Goal: Information Seeking & Learning: Learn about a topic

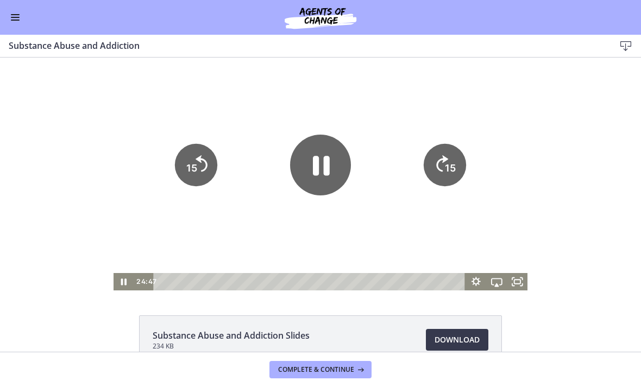
click at [344, 228] on div at bounding box center [321, 174] width 414 height 233
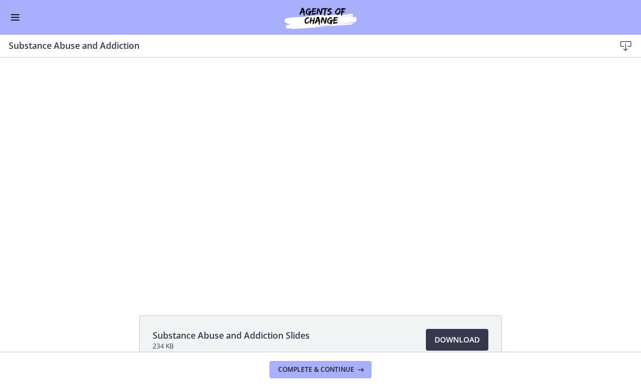
click at [452, 225] on div at bounding box center [321, 174] width 414 height 233
click at [398, 222] on div at bounding box center [321, 174] width 414 height 233
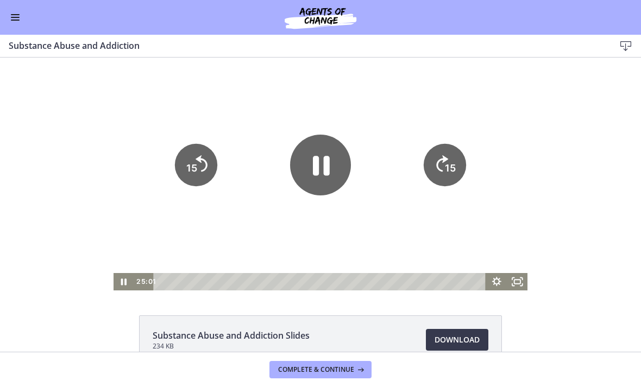
click at [461, 162] on icon "15" at bounding box center [445, 165] width 42 height 42
click at [454, 166] on tspan "15" at bounding box center [451, 169] width 12 height 14
click at [454, 166] on icon "15" at bounding box center [445, 165] width 42 height 42
click at [448, 166] on tspan "15" at bounding box center [451, 169] width 12 height 14
click at [448, 166] on icon "15" at bounding box center [445, 165] width 48 height 48
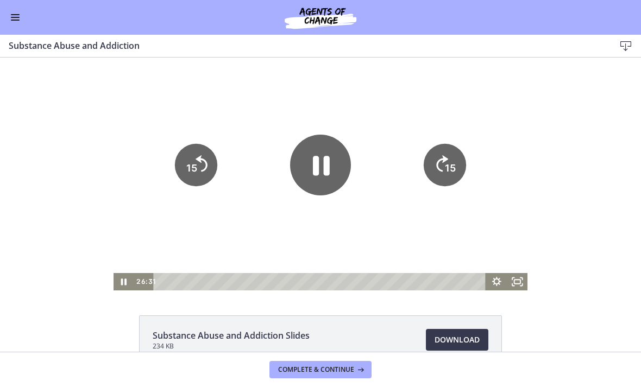
click at [451, 173] on tspan "15" at bounding box center [450, 167] width 11 height 11
click at [450, 155] on icon "15" at bounding box center [444, 128] width 53 height 53
click at [449, 170] on icon "15" at bounding box center [445, 165] width 42 height 42
click at [329, 174] on icon "Pause" at bounding box center [321, 166] width 17 height 20
click at [328, 168] on icon "Play Video" at bounding box center [320, 165] width 68 height 68
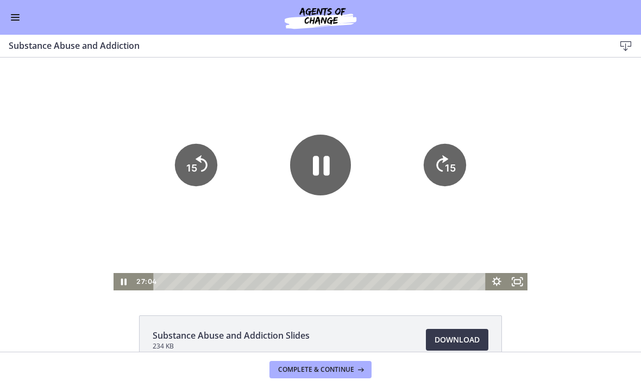
click at [448, 170] on tspan "15" at bounding box center [450, 167] width 11 height 11
click at [448, 170] on icon "15" at bounding box center [445, 165] width 48 height 48
click at [448, 169] on tspan "15" at bounding box center [451, 169] width 12 height 14
click at [448, 168] on icon "15" at bounding box center [445, 165] width 48 height 48
click at [448, 166] on icon "15" at bounding box center [445, 165] width 42 height 42
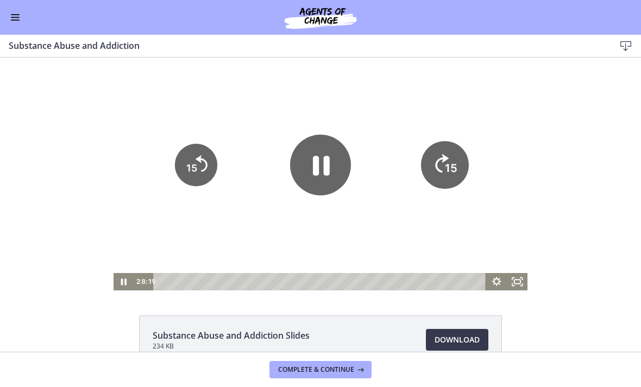
click at [448, 165] on icon "15" at bounding box center [445, 165] width 48 height 48
click at [453, 164] on icon "15" at bounding box center [445, 165] width 48 height 48
click at [452, 163] on icon "15" at bounding box center [445, 165] width 48 height 48
click at [443, 166] on icon "15" at bounding box center [445, 165] width 48 height 48
click at [443, 166] on icon "15" at bounding box center [445, 165] width 42 height 42
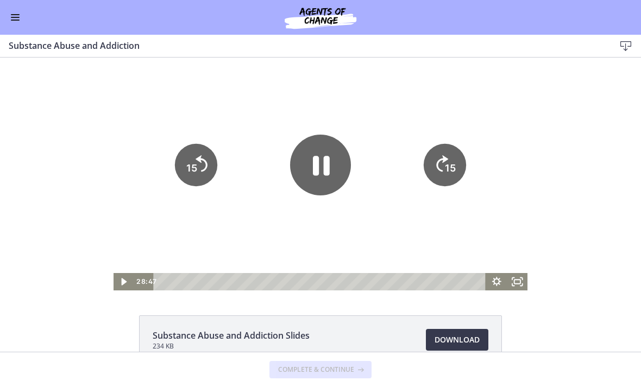
click at [447, 155] on icon "15" at bounding box center [444, 128] width 53 height 53
click at [446, 168] on icon "15" at bounding box center [445, 165] width 42 height 42
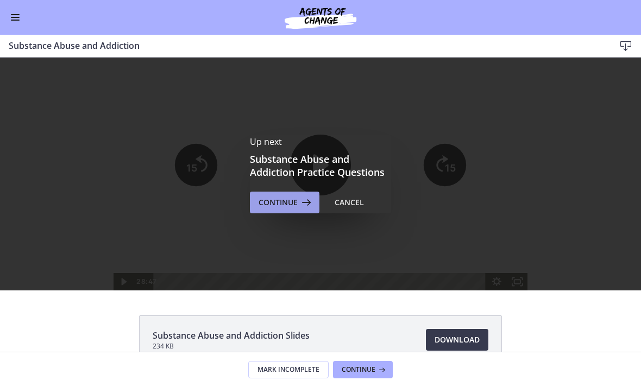
click at [297, 205] on span "Continue" at bounding box center [278, 202] width 39 height 13
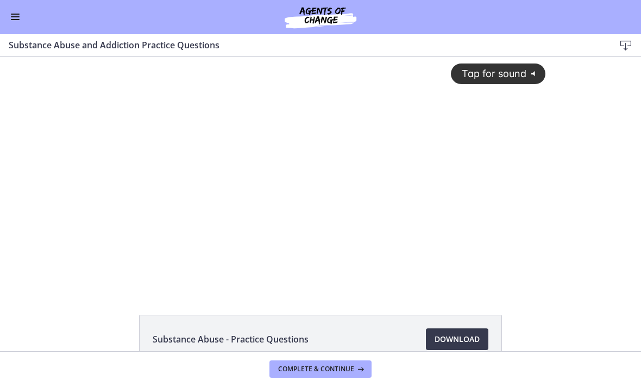
click at [372, 220] on div "Tap for sound @keyframes VOLUME_SMALL_WAVE_FLASH { 0% { opacity: 0; } 33% { opa…" at bounding box center [320, 165] width 463 height 216
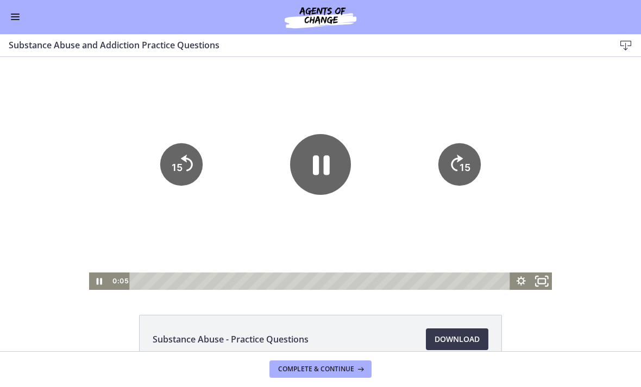
click at [541, 277] on icon "Fullscreen" at bounding box center [542, 281] width 25 height 21
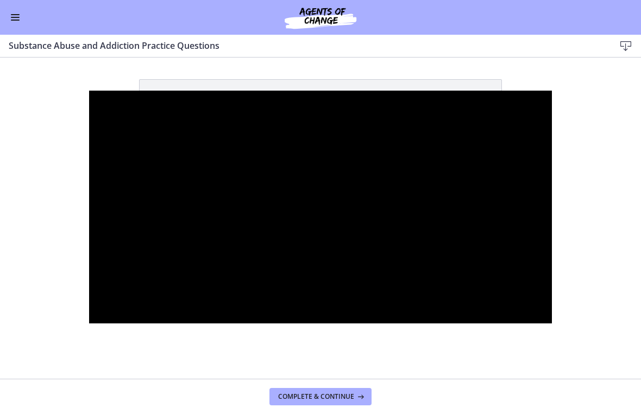
click at [299, 212] on div at bounding box center [320, 207] width 463 height 233
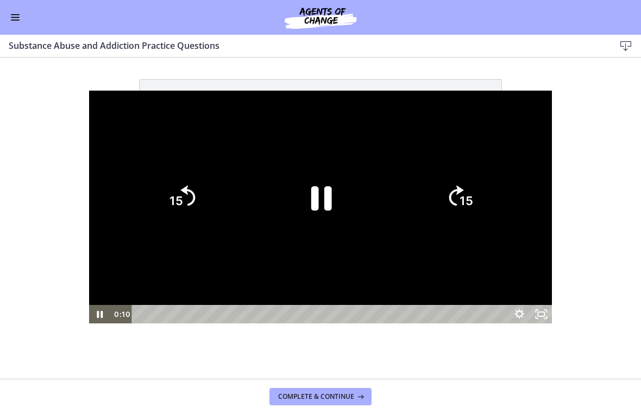
click at [303, 207] on icon "Pause" at bounding box center [320, 198] width 75 height 75
click at [327, 204] on icon "Play Video" at bounding box center [320, 198] width 75 height 75
click at [328, 212] on icon "Pause" at bounding box center [321, 198] width 23 height 27
click at [332, 203] on icon "Play Video" at bounding box center [320, 198] width 75 height 75
click at [334, 203] on icon "Pause" at bounding box center [320, 198] width 75 height 75
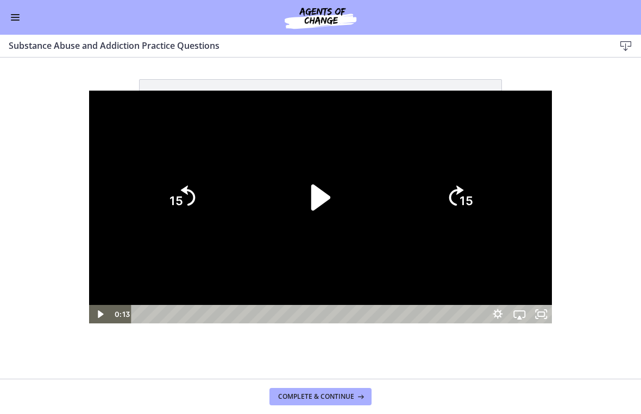
click at [473, 203] on tspan "15" at bounding box center [467, 201] width 14 height 14
click at [473, 202] on tspan "15" at bounding box center [467, 201] width 14 height 14
click at [475, 200] on tspan "15" at bounding box center [467, 202] width 15 height 16
click at [486, 198] on icon "15" at bounding box center [459, 198] width 52 height 52
click at [486, 203] on icon "15" at bounding box center [459, 198] width 52 height 52
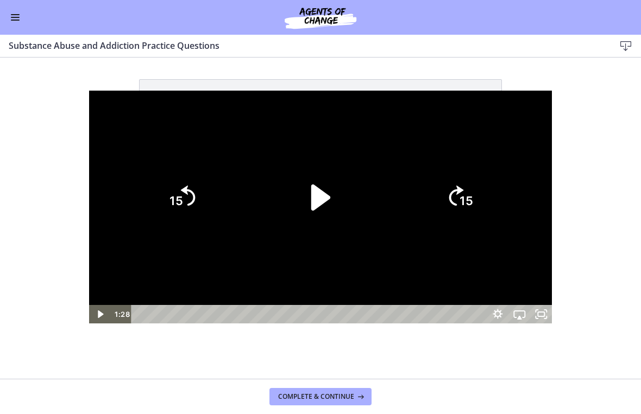
click at [473, 200] on tspan "15" at bounding box center [467, 201] width 14 height 14
click at [489, 200] on icon "15" at bounding box center [459, 197] width 59 height 59
click at [489, 197] on icon "15" at bounding box center [459, 197] width 59 height 59
click at [475, 196] on tspan "15" at bounding box center [467, 202] width 15 height 16
click at [473, 196] on tspan "15" at bounding box center [467, 201] width 14 height 14
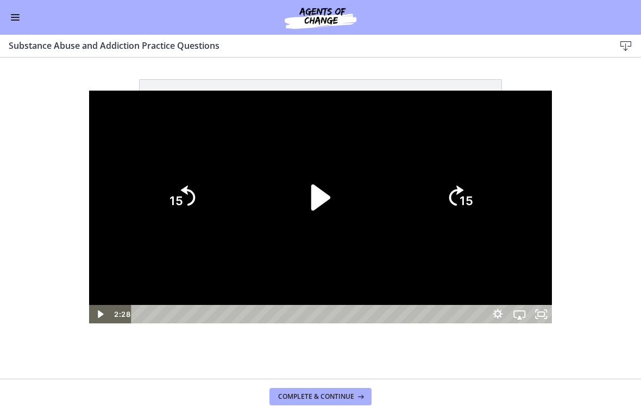
click at [486, 196] on icon "15" at bounding box center [459, 198] width 52 height 52
click at [489, 200] on icon "15" at bounding box center [459, 197] width 59 height 59
click at [475, 200] on tspan "15" at bounding box center [467, 202] width 15 height 16
click at [486, 193] on icon "15" at bounding box center [459, 198] width 52 height 52
click at [489, 193] on icon "15" at bounding box center [459, 197] width 59 height 59
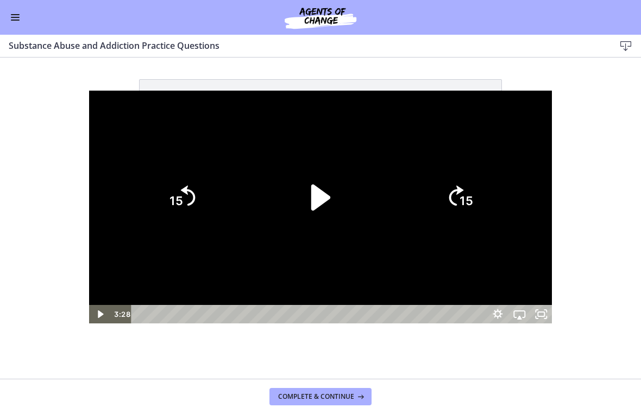
click at [325, 274] on div at bounding box center [320, 207] width 463 height 233
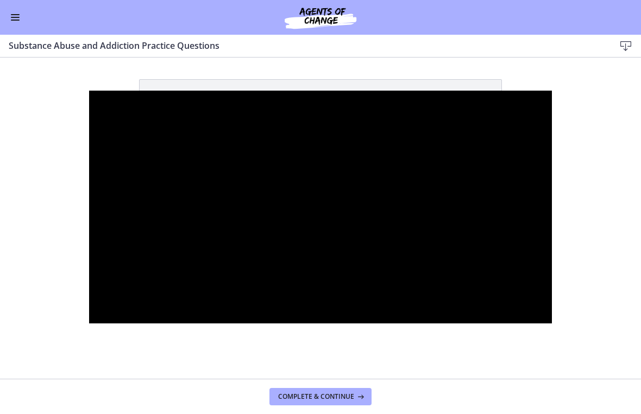
click at [262, 250] on div at bounding box center [320, 207] width 463 height 233
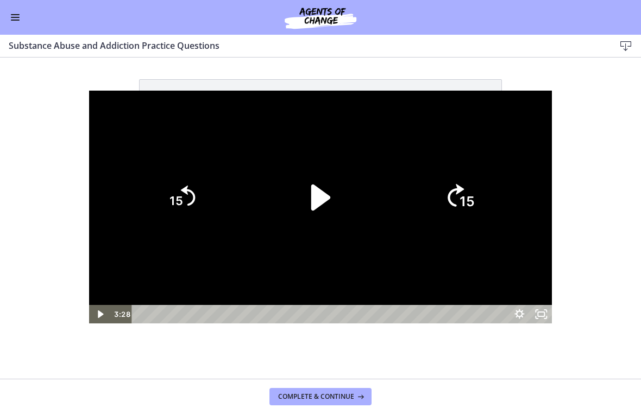
click at [475, 202] on tspan "15" at bounding box center [467, 202] width 15 height 16
click at [492, 185] on icon "15" at bounding box center [459, 152] width 65 height 65
click at [489, 194] on icon "15" at bounding box center [459, 197] width 59 height 59
click at [489, 189] on icon "15" at bounding box center [459, 197] width 59 height 59
click at [476, 166] on tspan "15" at bounding box center [468, 156] width 16 height 18
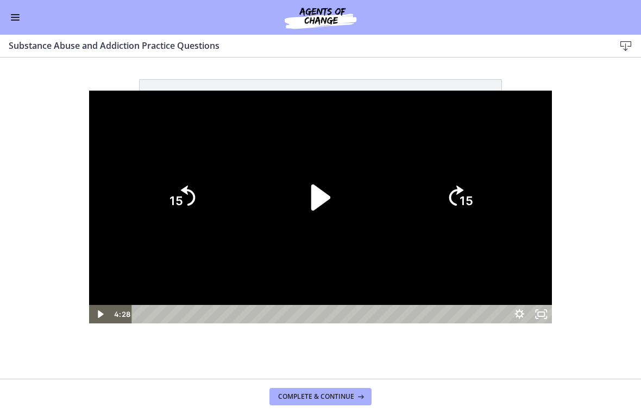
click at [486, 184] on icon "15" at bounding box center [459, 198] width 52 height 52
click at [473, 196] on text "15" at bounding box center [467, 201] width 14 height 14
click at [314, 200] on icon "Play Video" at bounding box center [320, 198] width 19 height 26
click at [473, 195] on tspan "15" at bounding box center [467, 201] width 14 height 14
click at [473, 197] on tspan "15" at bounding box center [467, 201] width 14 height 14
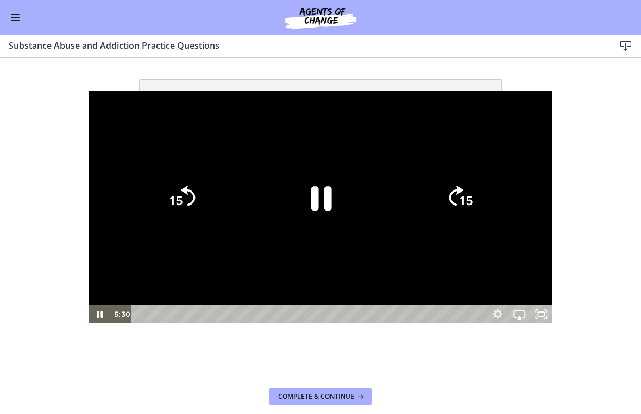
click at [486, 180] on icon "15" at bounding box center [459, 198] width 52 height 52
click at [489, 192] on icon "15" at bounding box center [459, 197] width 59 height 59
click at [316, 204] on icon "Pause" at bounding box center [321, 199] width 21 height 24
click at [486, 199] on icon "15" at bounding box center [459, 198] width 52 height 52
click at [473, 198] on tspan "15" at bounding box center [467, 201] width 14 height 14
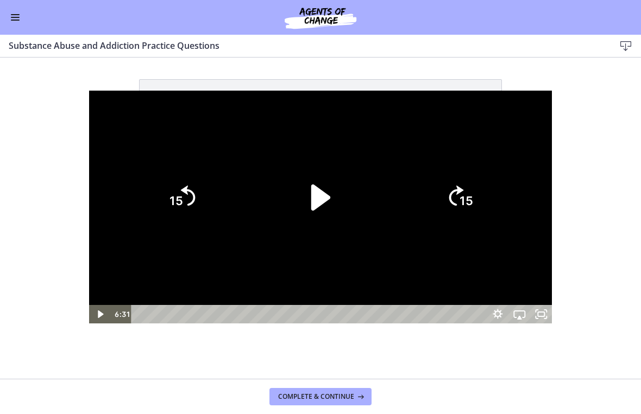
click at [473, 197] on tspan "15" at bounding box center [467, 201] width 14 height 14
click at [489, 180] on icon "15" at bounding box center [459, 197] width 59 height 59
click at [486, 180] on icon "15" at bounding box center [459, 198] width 52 height 52
click at [492, 177] on icon "15" at bounding box center [459, 152] width 65 height 65
click at [489, 175] on icon "15" at bounding box center [459, 197] width 59 height 59
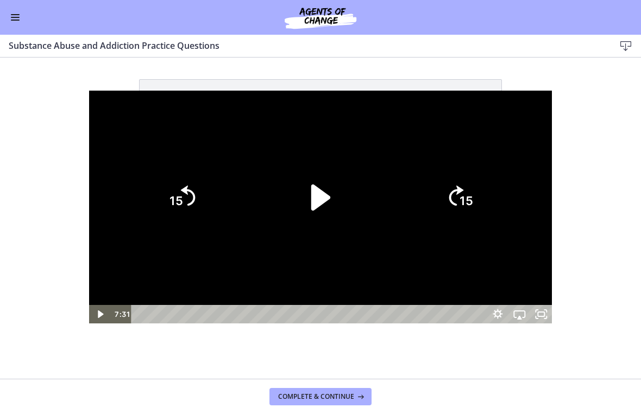
click at [486, 187] on icon "15" at bounding box center [459, 198] width 52 height 52
click at [486, 185] on icon "15" at bounding box center [459, 198] width 52 height 52
click at [473, 199] on tspan "15" at bounding box center [467, 201] width 14 height 14
click at [473, 194] on text "15" at bounding box center [467, 201] width 14 height 14
click at [312, 200] on icon "Play Video" at bounding box center [320, 198] width 19 height 26
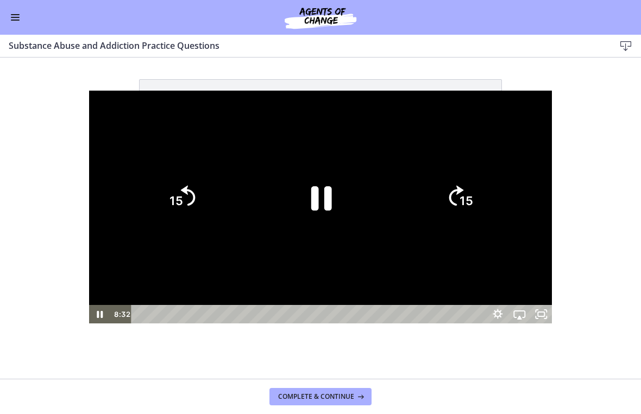
click at [486, 194] on icon "15" at bounding box center [459, 198] width 52 height 52
click at [486, 186] on icon "15" at bounding box center [459, 198] width 52 height 52
click at [486, 200] on icon "15" at bounding box center [459, 198] width 52 height 52
click at [486, 204] on icon "15" at bounding box center [459, 198] width 52 height 52
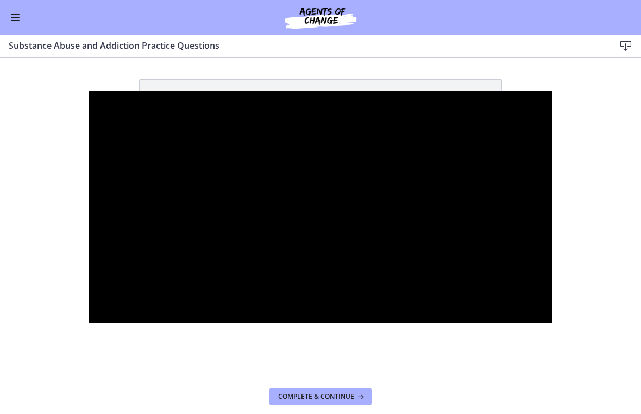
click at [337, 243] on div at bounding box center [320, 207] width 463 height 233
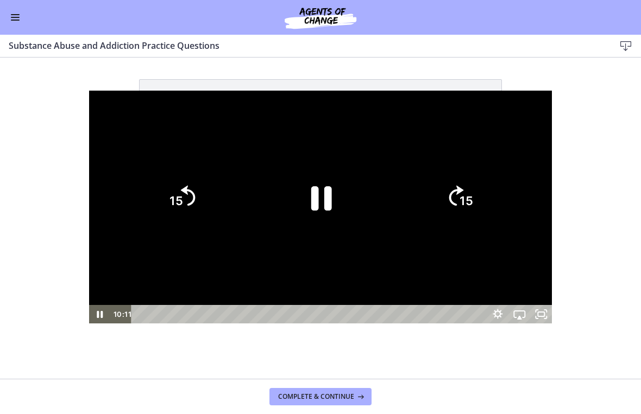
click at [464, 193] on icon "Skip ahead 15 seconds" at bounding box center [456, 196] width 15 height 20
click at [486, 189] on icon "15" at bounding box center [459, 198] width 52 height 52
click at [464, 194] on icon "Skip ahead 15 seconds" at bounding box center [456, 196] width 15 height 20
click at [486, 211] on icon "15" at bounding box center [459, 198] width 52 height 52
click at [486, 208] on icon "15" at bounding box center [459, 198] width 52 height 52
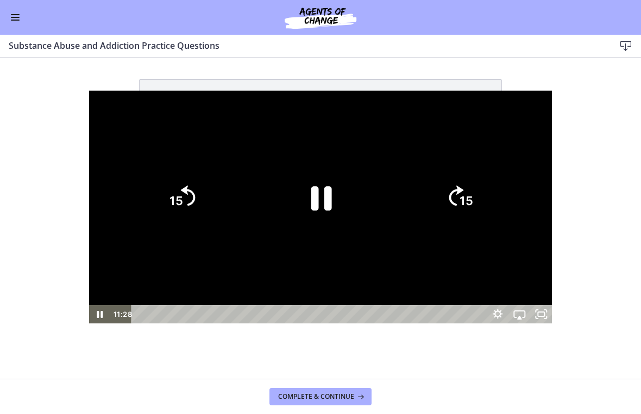
click at [486, 200] on icon "15" at bounding box center [459, 198] width 52 height 52
click at [486, 208] on icon "15" at bounding box center [459, 198] width 52 height 52
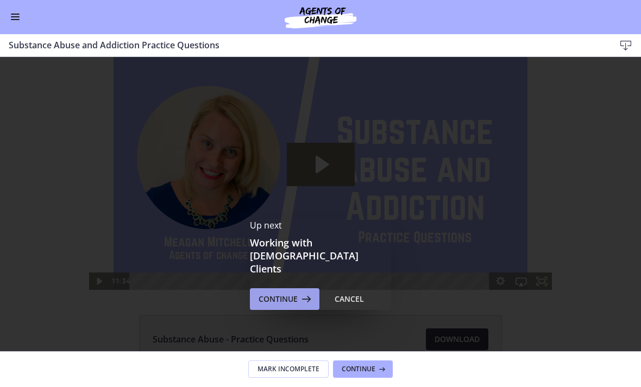
click at [280, 293] on span "Continue" at bounding box center [278, 299] width 39 height 13
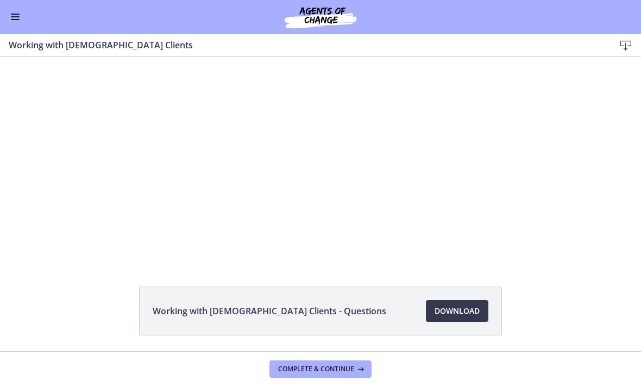
scroll to position [23, 0]
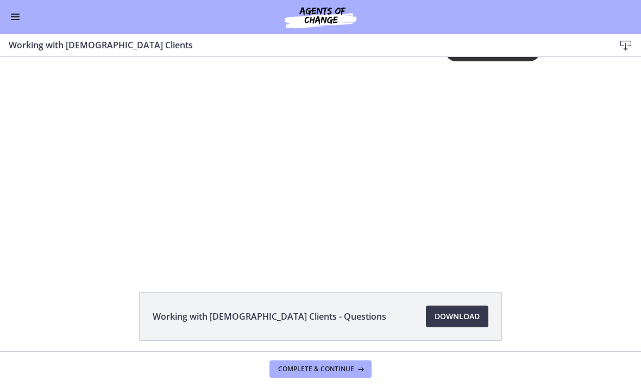
click at [166, 236] on div "Tap for sound @keyframes VOLUME_SMALL_WAVE_FLASH { 0% { opacity: 0; } 33% { opa…" at bounding box center [321, 142] width 452 height 216
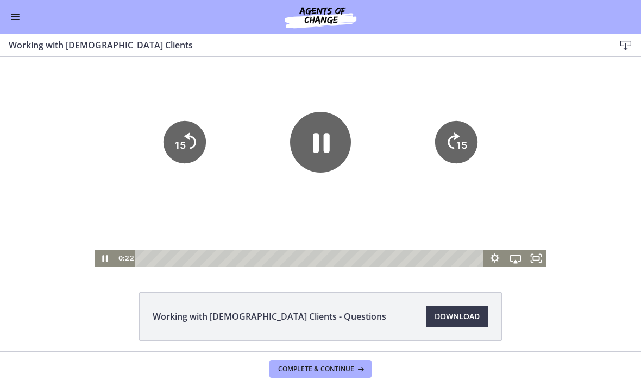
click at [178, 210] on div at bounding box center [321, 150] width 452 height 233
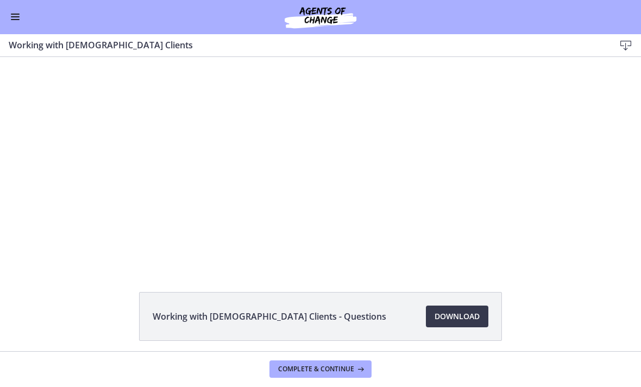
click at [253, 234] on div at bounding box center [321, 150] width 452 height 233
click at [175, 225] on div at bounding box center [321, 150] width 452 height 233
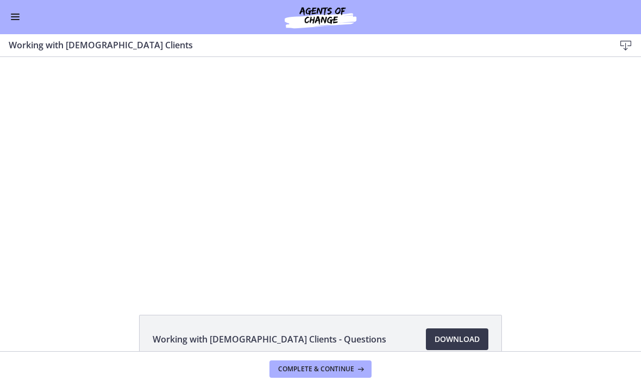
scroll to position [0, 0]
click at [364, 249] on div at bounding box center [321, 173] width 452 height 233
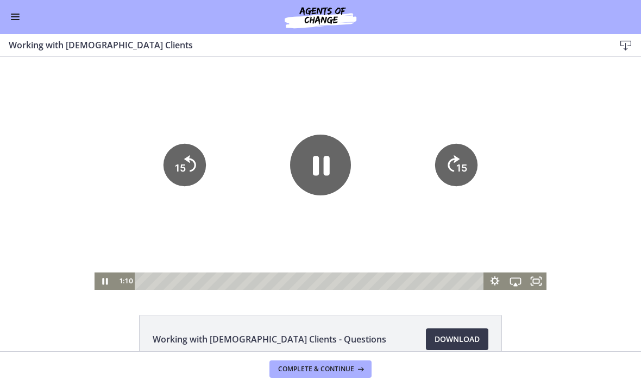
click at [457, 167] on tspan "15" at bounding box center [461, 167] width 11 height 11
click at [458, 165] on tspan "15" at bounding box center [461, 167] width 11 height 11
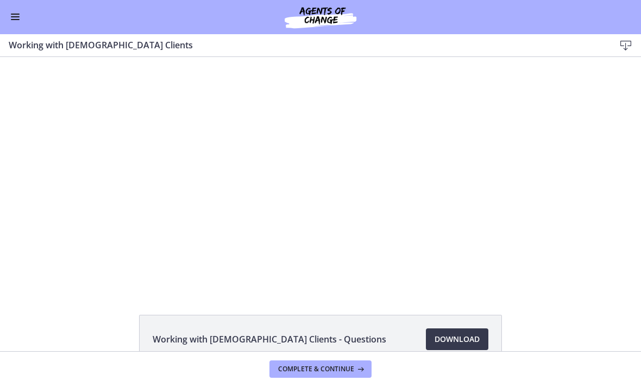
click at [454, 162] on div at bounding box center [321, 173] width 452 height 233
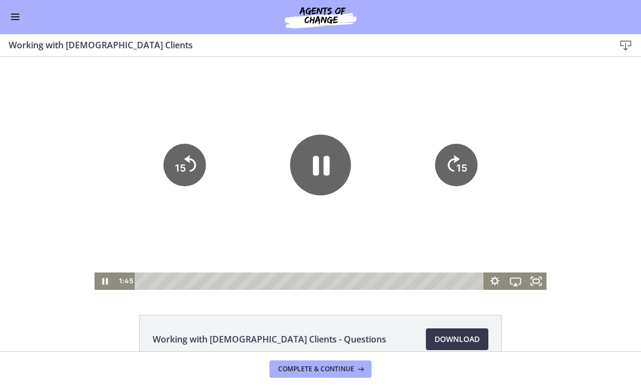
click at [456, 160] on icon "Skip ahead 15 seconds" at bounding box center [454, 163] width 12 height 16
click at [460, 162] on tspan "15" at bounding box center [461, 167] width 11 height 11
click at [448, 164] on icon "Skip ahead 15 seconds" at bounding box center [454, 163] width 12 height 16
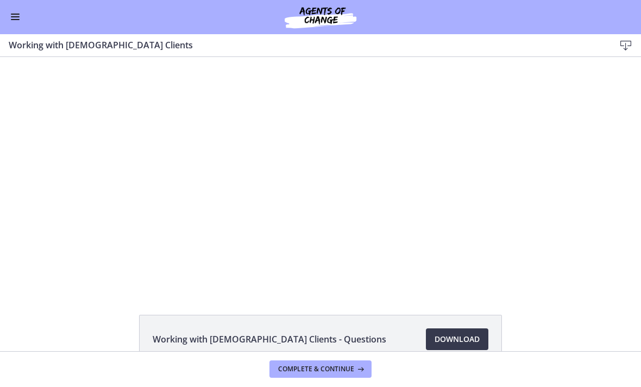
click at [252, 184] on div at bounding box center [321, 173] width 452 height 233
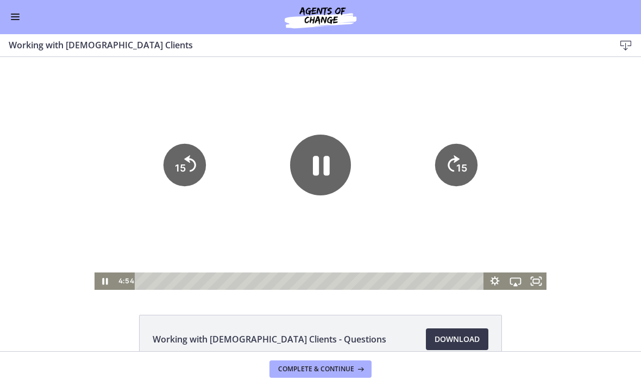
click at [329, 165] on icon "Pause" at bounding box center [321, 166] width 17 height 20
click at [336, 143] on icon "Play Video" at bounding box center [320, 165] width 61 height 61
click at [464, 155] on icon "15" at bounding box center [456, 164] width 42 height 42
click at [464, 162] on tspan "15" at bounding box center [461, 167] width 11 height 11
click at [454, 159] on icon "Skip ahead 15 seconds" at bounding box center [454, 163] width 14 height 18
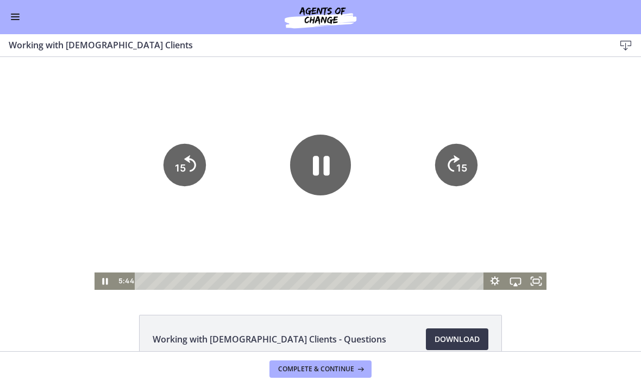
click at [476, 153] on icon "15" at bounding box center [456, 164] width 42 height 42
click at [467, 155] on icon "15" at bounding box center [456, 164] width 42 height 42
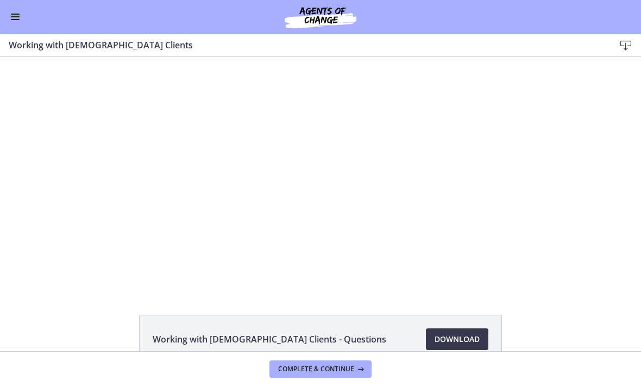
click at [318, 217] on div at bounding box center [321, 173] width 452 height 233
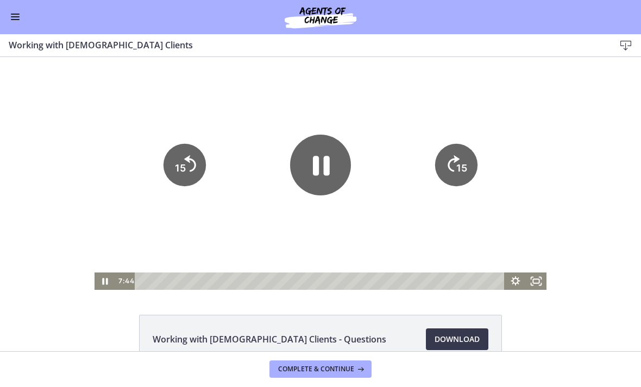
click at [460, 163] on tspan "15" at bounding box center [461, 167] width 11 height 11
click at [452, 171] on icon "Skip ahead 15 seconds" at bounding box center [454, 163] width 12 height 16
click at [455, 162] on icon "Skip ahead 15 seconds" at bounding box center [454, 163] width 12 height 16
click at [461, 172] on tspan "15" at bounding box center [461, 167] width 11 height 11
click at [461, 171] on icon "15" at bounding box center [456, 165] width 48 height 48
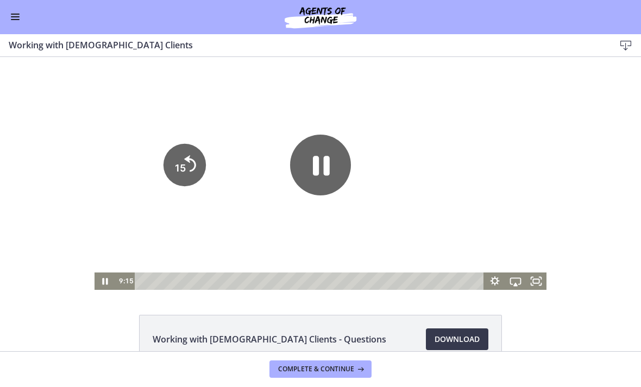
click at [461, 200] on tspan "15" at bounding box center [458, 203] width 5 height 6
click at [461, 169] on icon "15" at bounding box center [456, 164] width 42 height 42
click at [461, 192] on icon "15" at bounding box center [455, 202] width 21 height 21
click at [462, 168] on icon "15" at bounding box center [456, 164] width 42 height 42
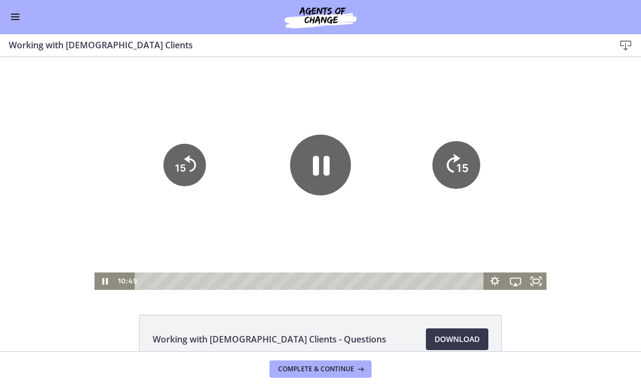
click at [462, 168] on icon "15" at bounding box center [456, 165] width 48 height 48
click at [460, 168] on icon "15" at bounding box center [456, 164] width 42 height 42
click at [457, 168] on tspan "15" at bounding box center [462, 168] width 12 height 14
click at [457, 168] on icon "15" at bounding box center [456, 165] width 48 height 48
click at [454, 192] on icon "15" at bounding box center [455, 202] width 21 height 21
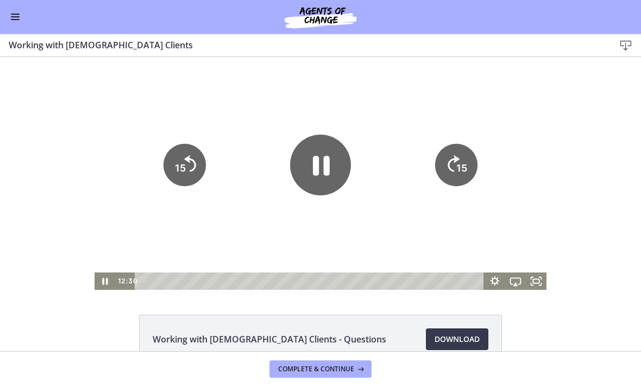
click at [454, 164] on icon "15" at bounding box center [456, 164] width 42 height 42
click at [454, 163] on icon "Skip ahead 15 seconds" at bounding box center [454, 163] width 14 height 18
click at [449, 154] on icon "15" at bounding box center [456, 127] width 53 height 53
click at [448, 171] on icon "15" at bounding box center [456, 165] width 48 height 48
click at [453, 163] on icon "15" at bounding box center [456, 164] width 42 height 42
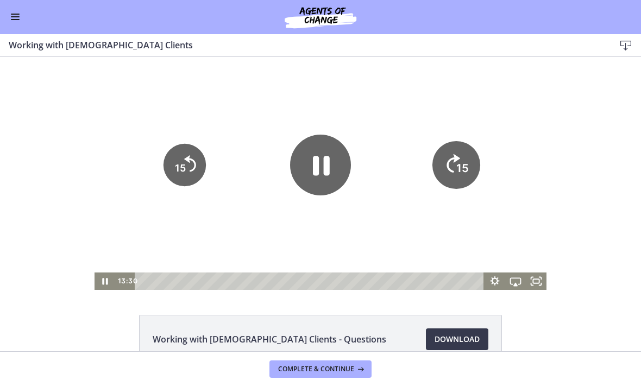
click at [453, 162] on icon "15" at bounding box center [456, 165] width 48 height 48
click at [456, 154] on icon "15" at bounding box center [456, 165] width 48 height 48
click at [454, 154] on icon "15" at bounding box center [456, 164] width 42 height 42
click at [457, 155] on icon "15" at bounding box center [456, 165] width 48 height 48
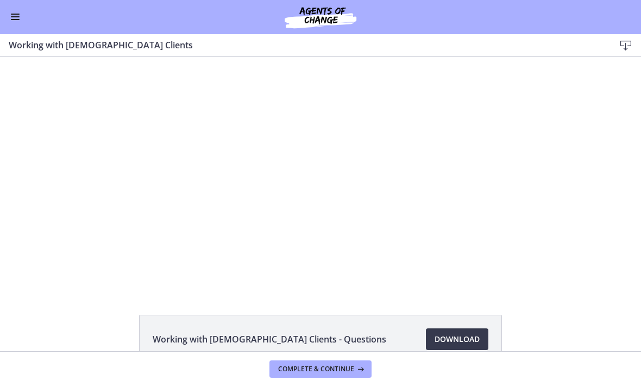
click at [373, 263] on div at bounding box center [321, 173] width 452 height 233
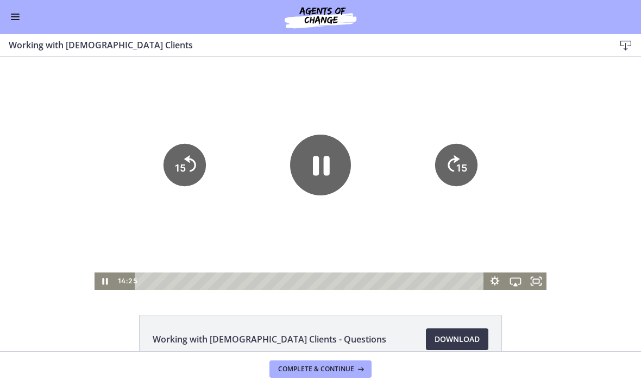
click at [460, 168] on tspan "15" at bounding box center [461, 167] width 11 height 11
click at [463, 165] on tspan "15" at bounding box center [461, 167] width 11 height 11
click at [463, 165] on icon "15" at bounding box center [456, 164] width 42 height 42
click at [461, 164] on icon "15" at bounding box center [456, 164] width 48 height 48
click at [461, 164] on icon "15" at bounding box center [456, 164] width 42 height 42
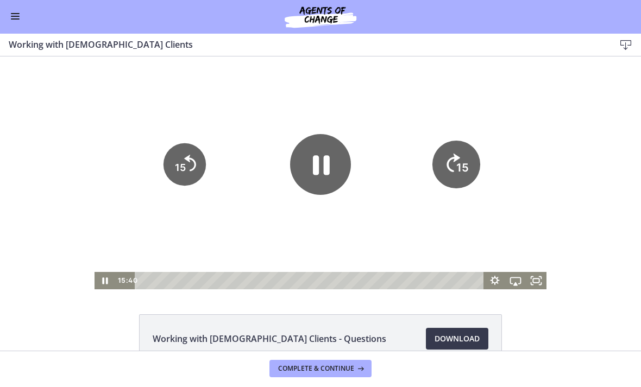
click at [460, 165] on icon "15" at bounding box center [456, 164] width 48 height 48
click at [460, 165] on tspan "15" at bounding box center [462, 168] width 12 height 14
click at [457, 164] on icon "15" at bounding box center [456, 164] width 48 height 48
click at [451, 154] on icon "15" at bounding box center [456, 126] width 53 height 53
click at [445, 165] on icon "15" at bounding box center [456, 164] width 42 height 42
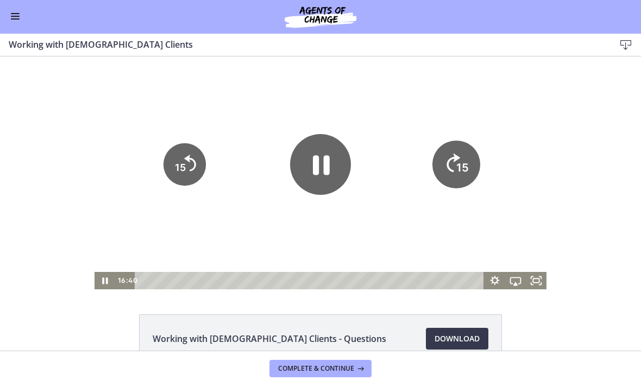
click at [445, 164] on icon "15" at bounding box center [456, 164] width 48 height 48
click at [457, 164] on icon "15" at bounding box center [456, 164] width 48 height 48
click at [460, 154] on icon "15" at bounding box center [456, 126] width 53 height 53
click at [459, 159] on icon "15" at bounding box center [456, 164] width 42 height 42
click at [461, 138] on tspan "15" at bounding box center [463, 130] width 14 height 15
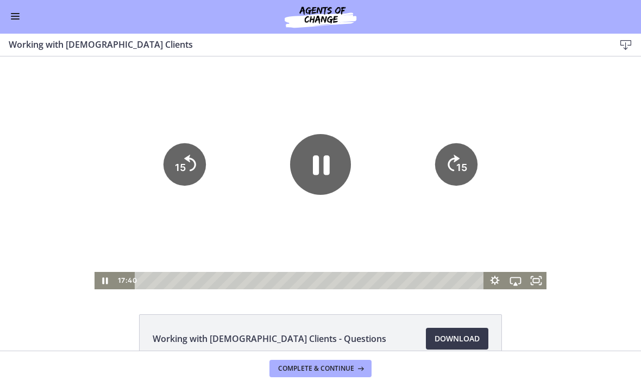
click at [461, 161] on icon "15" at bounding box center [456, 164] width 42 height 42
click at [462, 138] on tspan "15" at bounding box center [463, 130] width 14 height 15
click at [460, 164] on tspan "15" at bounding box center [461, 166] width 11 height 11
click at [463, 166] on icon "15" at bounding box center [456, 164] width 48 height 48
click at [447, 185] on button "15" at bounding box center [456, 164] width 42 height 42
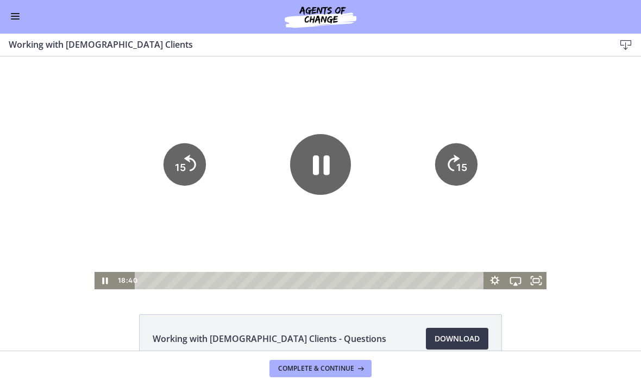
click at [460, 164] on tspan "15" at bounding box center [461, 166] width 11 height 11
click at [460, 154] on icon "15" at bounding box center [456, 126] width 53 height 53
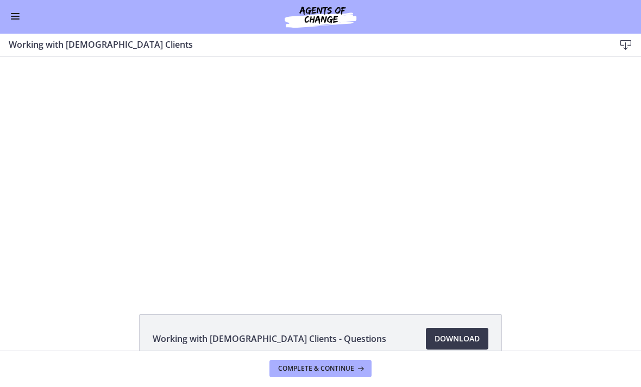
click at [364, 239] on div at bounding box center [321, 172] width 452 height 233
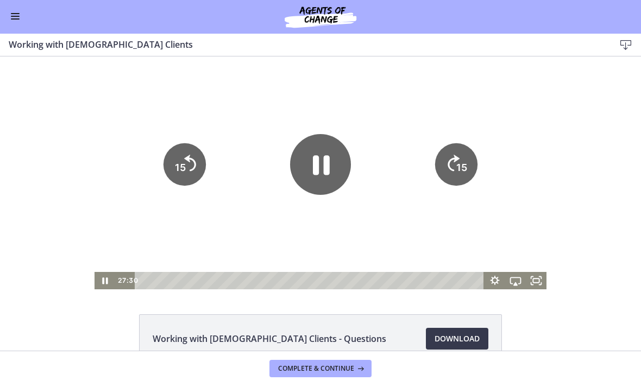
click at [363, 230] on div at bounding box center [321, 172] width 452 height 233
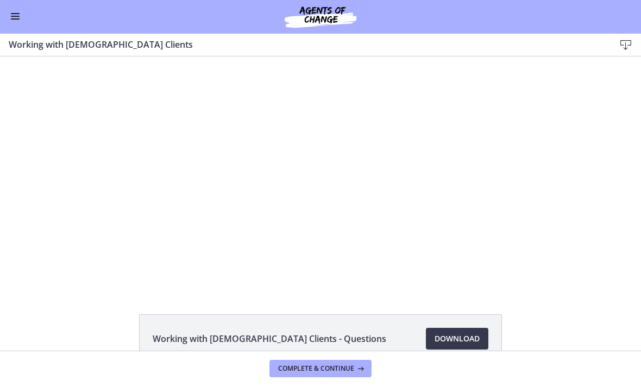
click at [380, 212] on div at bounding box center [321, 172] width 452 height 233
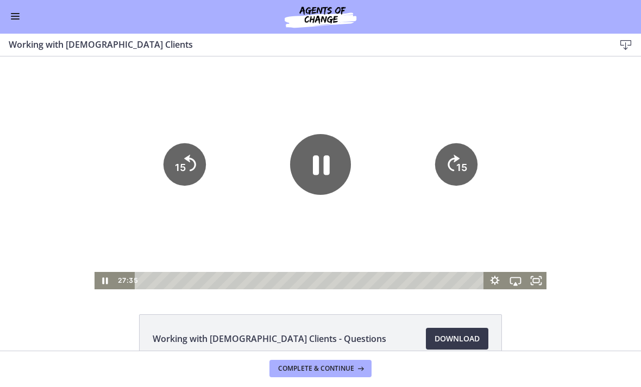
click at [468, 171] on icon "15" at bounding box center [456, 164] width 42 height 42
click at [466, 167] on tspan "15" at bounding box center [461, 166] width 11 height 11
click at [464, 166] on tspan "15" at bounding box center [461, 166] width 11 height 11
click at [467, 178] on icon "15" at bounding box center [456, 164] width 48 height 48
click at [466, 178] on icon "15" at bounding box center [456, 164] width 42 height 42
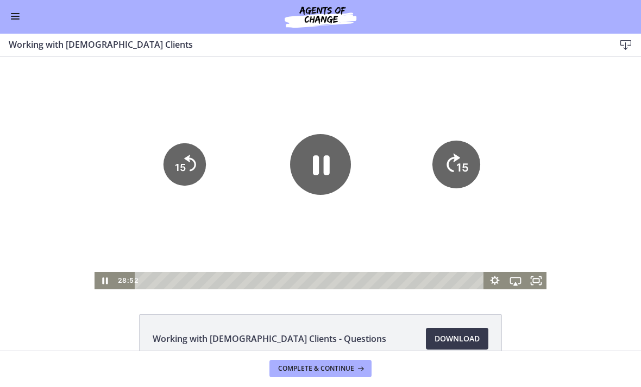
click at [462, 177] on icon "15" at bounding box center [456, 164] width 48 height 48
click at [462, 171] on tspan "15" at bounding box center [462, 168] width 12 height 14
click at [462, 170] on icon "15" at bounding box center [456, 164] width 48 height 48
click at [461, 173] on tspan "15" at bounding box center [461, 166] width 11 height 11
click at [461, 172] on tspan "15" at bounding box center [461, 166] width 11 height 11
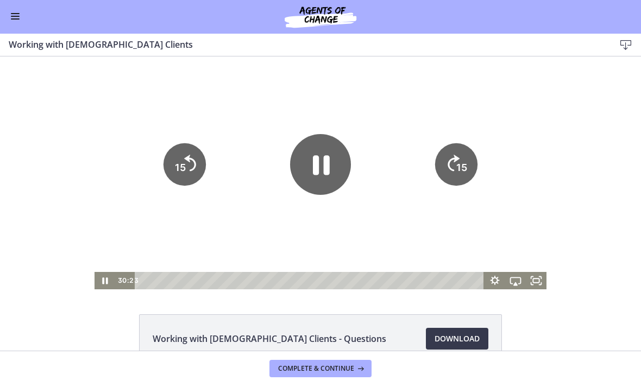
click at [325, 157] on icon "Pause" at bounding box center [321, 165] width 17 height 20
click at [301, 226] on div at bounding box center [321, 172] width 452 height 233
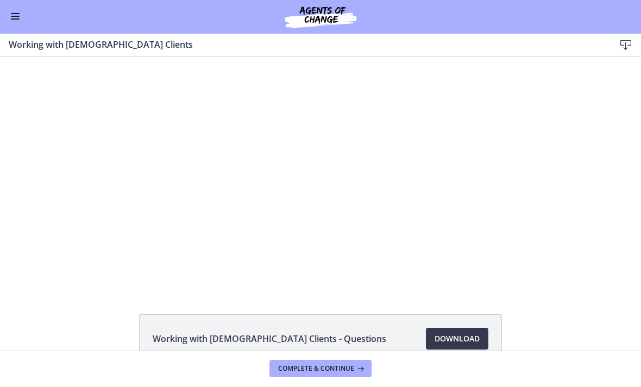
click at [414, 155] on div at bounding box center [321, 172] width 452 height 233
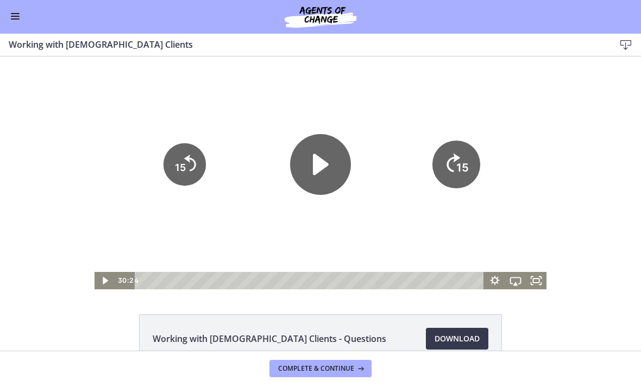
click at [462, 169] on tspan "15" at bounding box center [462, 168] width 12 height 14
click at [473, 174] on icon "15" at bounding box center [456, 164] width 42 height 42
click at [404, 236] on div at bounding box center [321, 172] width 452 height 233
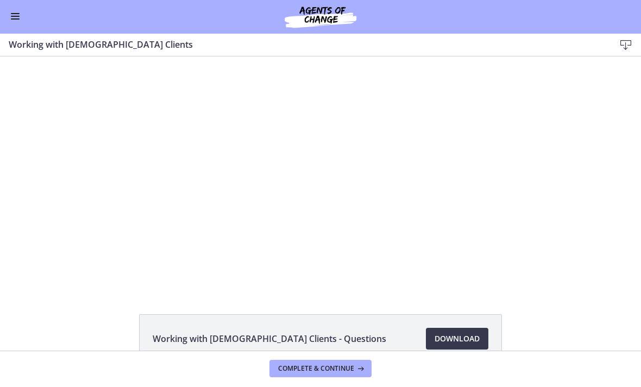
click at [440, 188] on div at bounding box center [321, 172] width 452 height 233
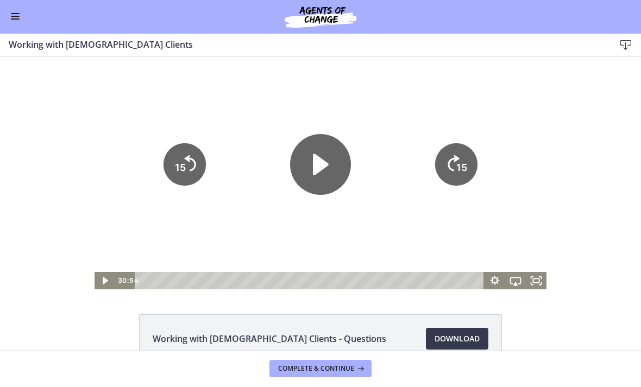
click at [448, 174] on icon "15" at bounding box center [456, 164] width 42 height 42
click at [466, 156] on icon "15" at bounding box center [456, 164] width 48 height 48
click at [474, 161] on icon "15" at bounding box center [456, 164] width 48 height 48
click at [461, 191] on icon "15" at bounding box center [455, 201] width 21 height 21
click at [460, 164] on icon "15" at bounding box center [456, 164] width 42 height 42
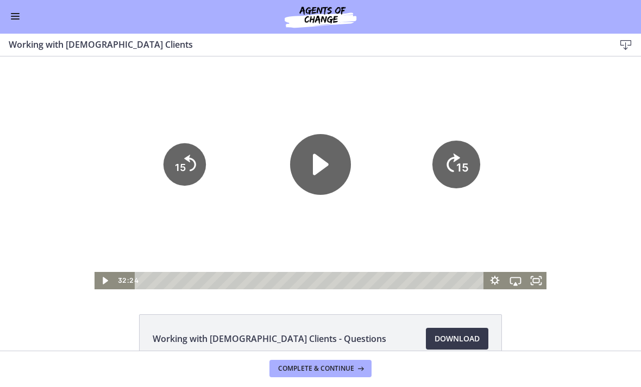
click at [462, 159] on icon "15" at bounding box center [456, 164] width 48 height 48
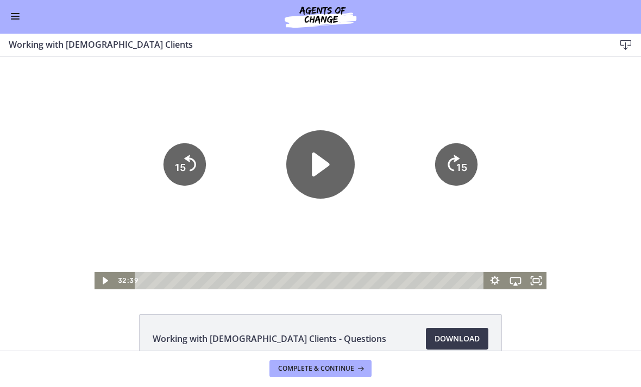
click at [323, 154] on icon "Play Video" at bounding box center [320, 164] width 68 height 68
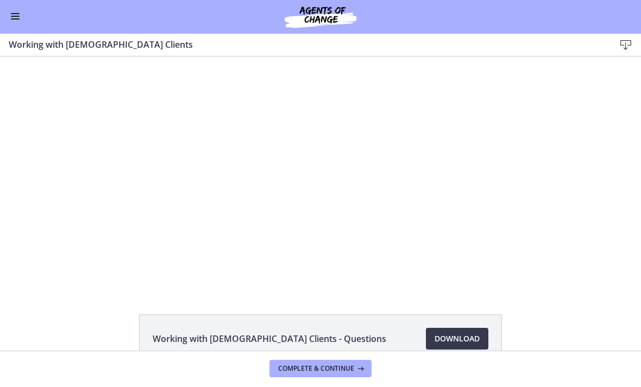
click at [419, 222] on div at bounding box center [321, 172] width 452 height 233
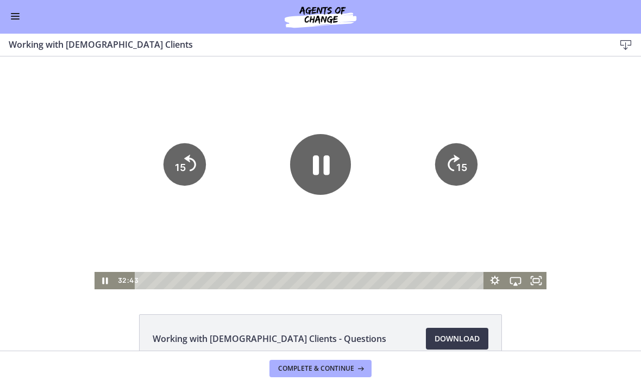
click at [463, 164] on tspan "15" at bounding box center [461, 166] width 11 height 11
click at [456, 172] on icon "15" at bounding box center [456, 164] width 42 height 42
click at [461, 165] on tspan "15" at bounding box center [461, 166] width 11 height 11
click at [462, 191] on icon "15" at bounding box center [455, 201] width 21 height 21
click at [462, 138] on tspan "15" at bounding box center [463, 130] width 14 height 15
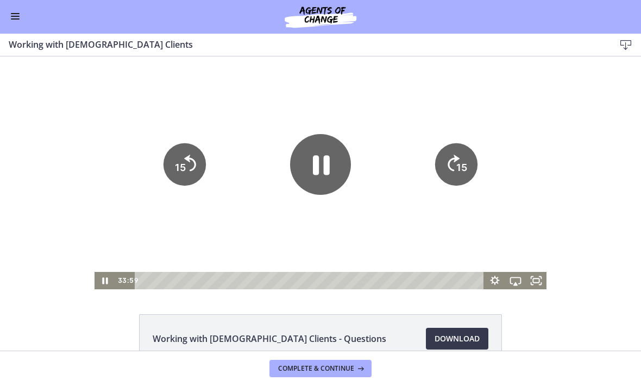
click at [464, 162] on tspan "15" at bounding box center [461, 166] width 11 height 11
click at [464, 164] on tspan "15" at bounding box center [461, 166] width 11 height 11
click at [467, 160] on icon "15" at bounding box center [456, 164] width 42 height 42
click at [464, 162] on tspan "15" at bounding box center [461, 166] width 11 height 11
click at [461, 167] on tspan "15" at bounding box center [461, 166] width 11 height 11
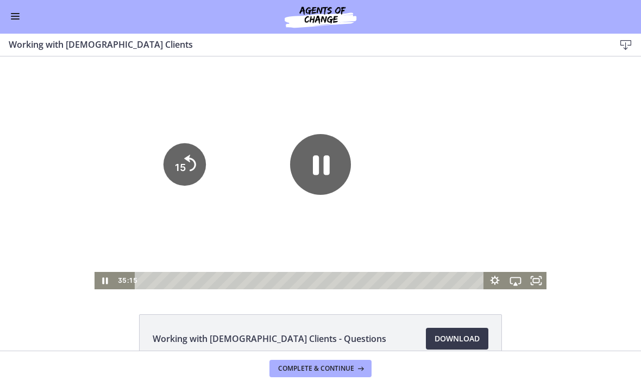
click at [460, 191] on icon "15" at bounding box center [455, 201] width 21 height 21
click at [463, 164] on icon "15" at bounding box center [456, 164] width 42 height 42
click at [463, 163] on icon "15" at bounding box center [456, 164] width 48 height 48
click at [405, 225] on div at bounding box center [321, 172] width 452 height 233
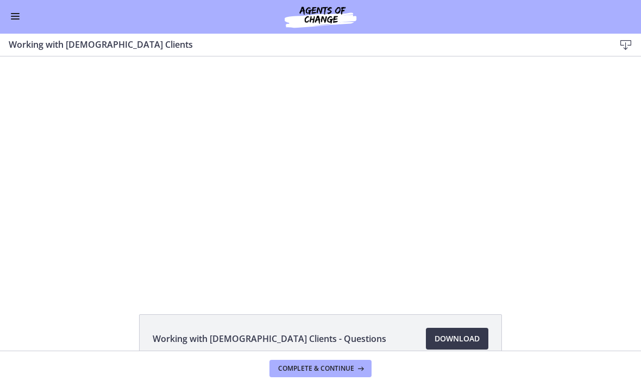
click at [296, 156] on div at bounding box center [321, 172] width 452 height 233
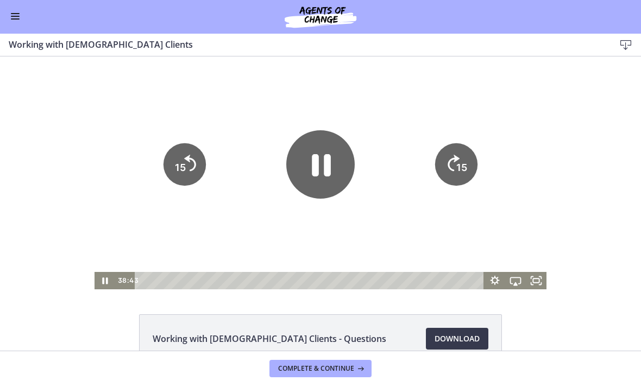
click at [301, 158] on icon "Pause" at bounding box center [320, 164] width 68 height 68
click at [330, 150] on icon "Play Video" at bounding box center [320, 164] width 68 height 68
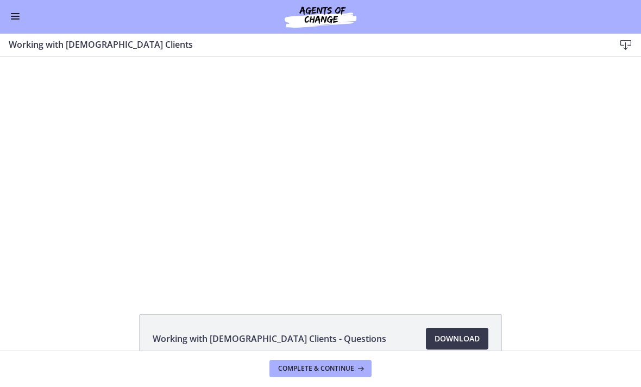
click at [455, 190] on div at bounding box center [321, 172] width 452 height 233
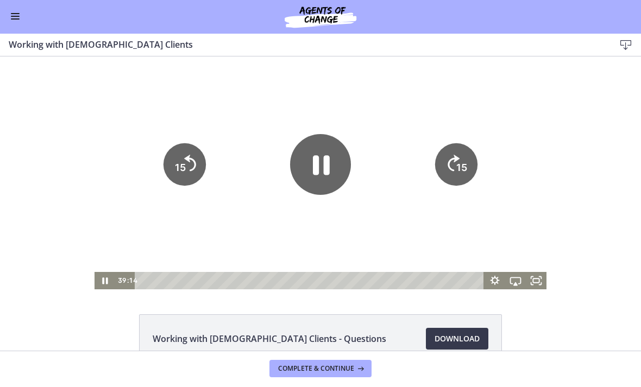
click at [466, 158] on icon "15" at bounding box center [456, 164] width 42 height 42
click at [464, 160] on icon "15" at bounding box center [456, 164] width 42 height 42
click at [472, 161] on icon "15" at bounding box center [456, 164] width 42 height 42
click at [316, 234] on div at bounding box center [321, 172] width 452 height 233
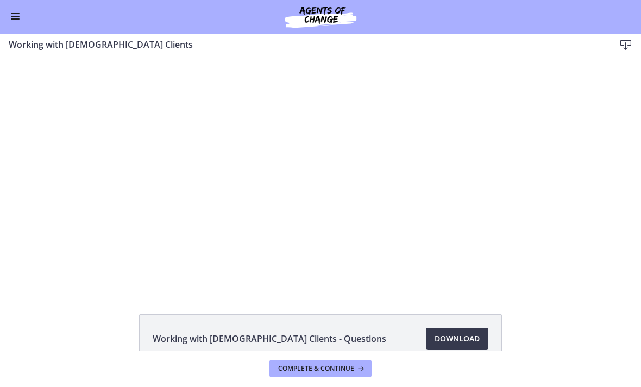
click at [297, 206] on div at bounding box center [321, 172] width 452 height 233
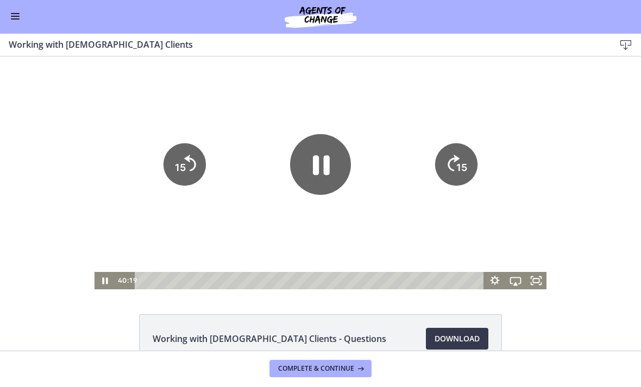
click at [321, 180] on icon "Pause" at bounding box center [320, 164] width 61 height 61
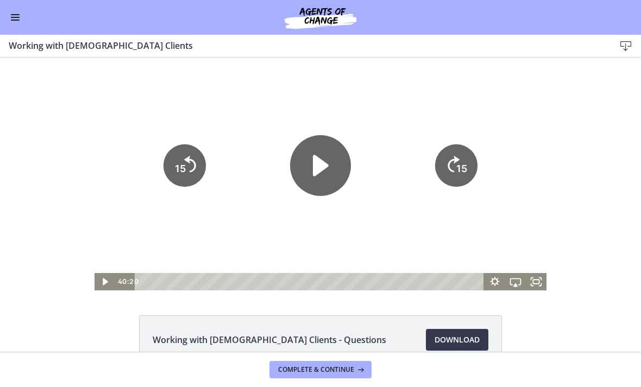
click at [400, 242] on div at bounding box center [321, 174] width 452 height 233
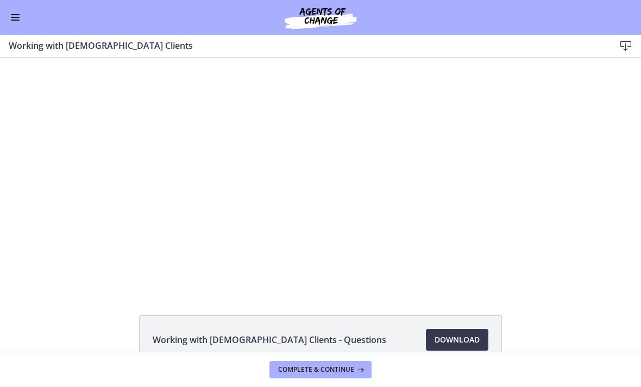
click at [402, 237] on div at bounding box center [321, 174] width 452 height 233
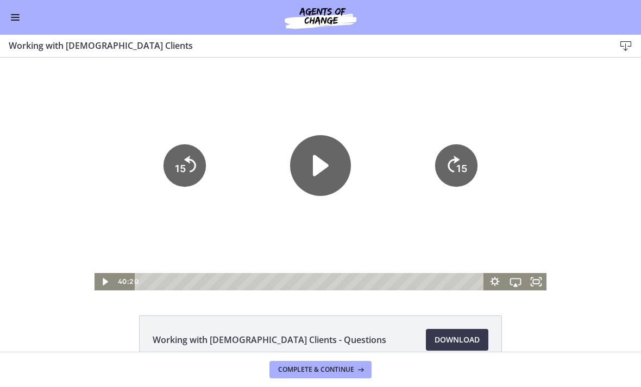
click at [461, 178] on icon "15" at bounding box center [456, 165] width 42 height 42
click at [394, 241] on div at bounding box center [321, 174] width 452 height 233
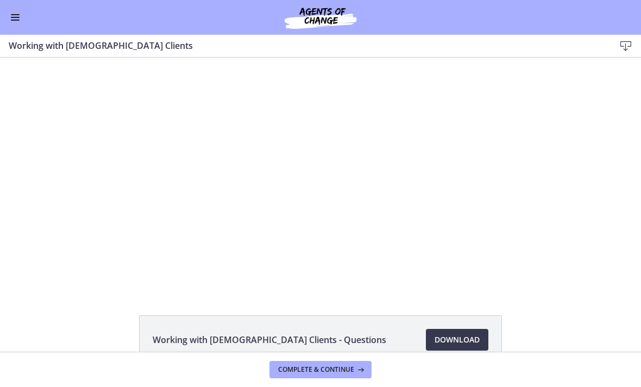
click at [411, 215] on div at bounding box center [321, 174] width 452 height 233
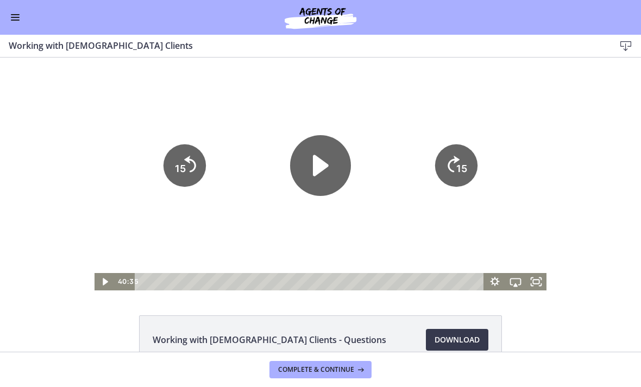
click at [461, 165] on tspan "15" at bounding box center [461, 167] width 11 height 11
click at [468, 159] on icon "15" at bounding box center [456, 165] width 42 height 42
click at [465, 165] on tspan "15" at bounding box center [461, 167] width 11 height 11
click at [465, 165] on icon "15" at bounding box center [456, 165] width 48 height 48
click at [455, 172] on icon "Skip ahead 15 seconds" at bounding box center [454, 164] width 12 height 16
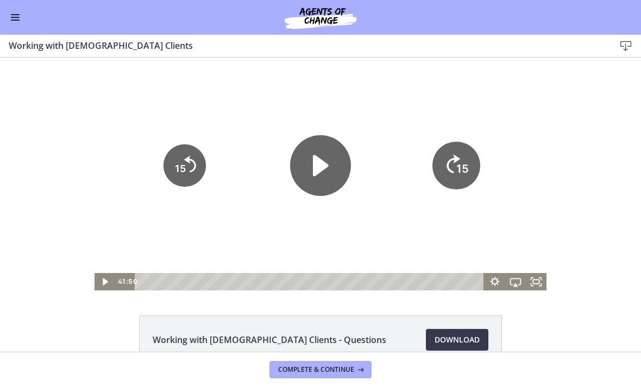
click at [455, 174] on icon "15" at bounding box center [456, 165] width 48 height 48
click at [461, 174] on tspan "15" at bounding box center [462, 169] width 12 height 14
click at [470, 162] on icon "15" at bounding box center [456, 165] width 42 height 42
click at [461, 164] on tspan "15" at bounding box center [462, 169] width 12 height 14
click at [400, 217] on div at bounding box center [321, 174] width 452 height 233
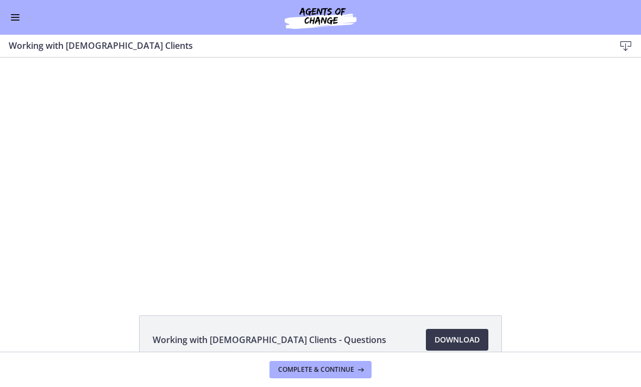
click at [374, 256] on div at bounding box center [321, 174] width 452 height 233
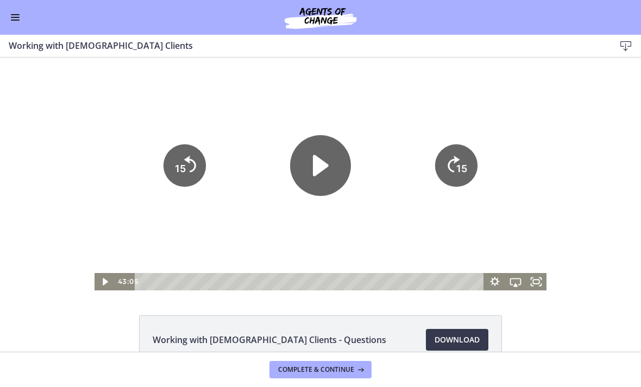
click at [457, 166] on tspan "15" at bounding box center [461, 167] width 11 height 11
click at [465, 164] on tspan "15" at bounding box center [461, 167] width 11 height 11
click at [465, 139] on tspan "15" at bounding box center [463, 131] width 14 height 15
click at [460, 165] on icon "15" at bounding box center [456, 165] width 42 height 42
click at [459, 139] on tspan "15" at bounding box center [463, 131] width 14 height 15
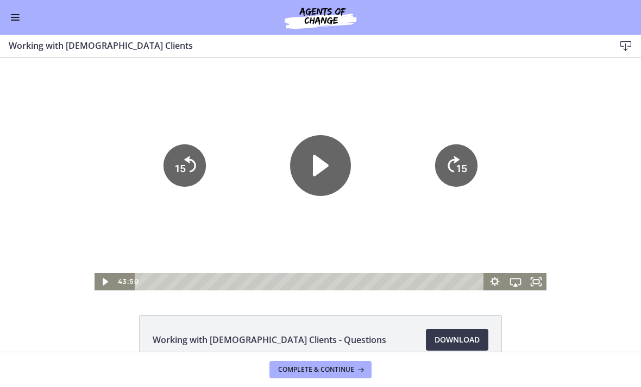
click at [460, 161] on icon "15" at bounding box center [456, 165] width 42 height 42
click at [458, 155] on icon "15" at bounding box center [456, 128] width 53 height 53
click at [458, 165] on icon "15" at bounding box center [456, 165] width 42 height 42
click at [455, 171] on icon "15" at bounding box center [456, 165] width 48 height 48
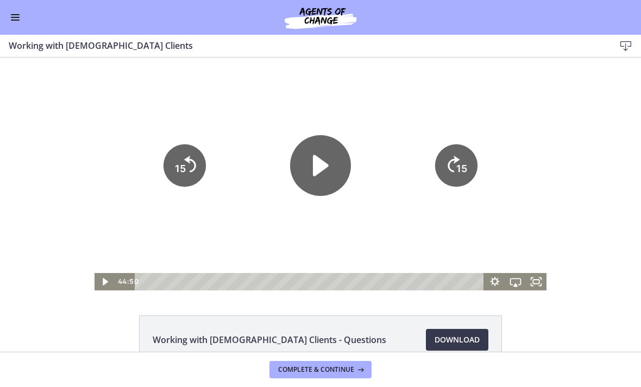
click at [461, 167] on tspan "15" at bounding box center [461, 167] width 11 height 11
click at [450, 171] on icon "15" at bounding box center [456, 165] width 42 height 42
click at [449, 155] on icon "15" at bounding box center [456, 128] width 53 height 53
click at [455, 163] on icon "15" at bounding box center [456, 165] width 42 height 42
click at [454, 155] on icon "15" at bounding box center [456, 128] width 53 height 53
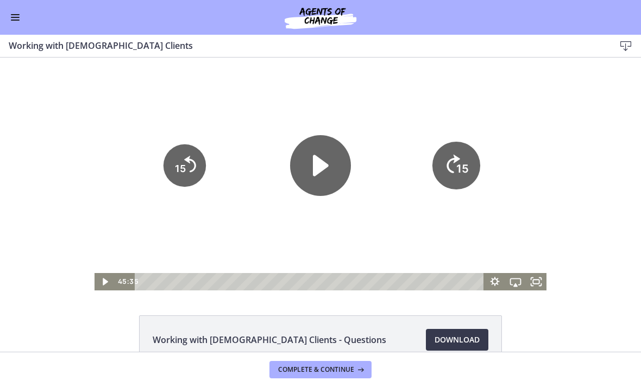
click at [462, 160] on icon "15" at bounding box center [456, 165] width 48 height 48
click at [465, 156] on icon "15" at bounding box center [456, 165] width 42 height 42
click at [464, 139] on tspan "15" at bounding box center [463, 131] width 14 height 15
click at [458, 173] on tspan "15" at bounding box center [461, 167] width 11 height 11
click at [458, 173] on icon "15" at bounding box center [456, 165] width 42 height 42
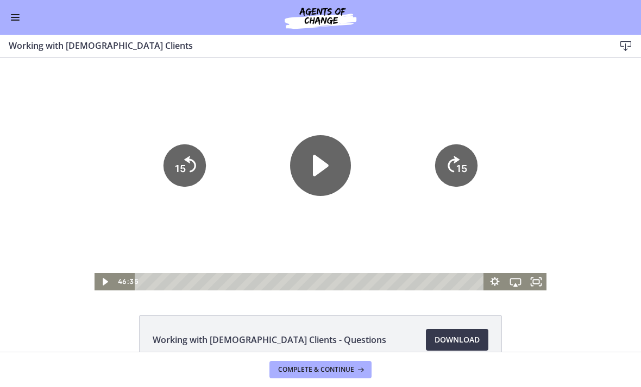
click at [405, 235] on div at bounding box center [321, 174] width 452 height 233
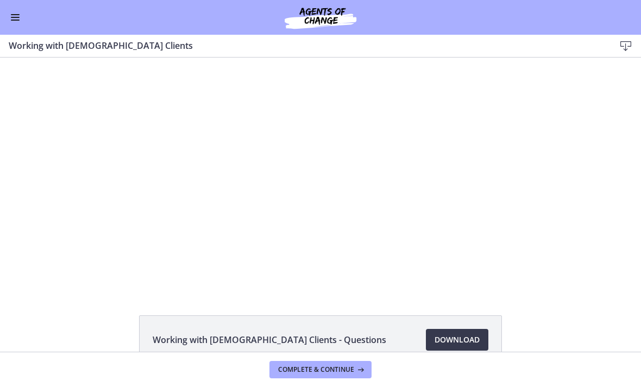
click at [638, 348] on div "Working with [DEMOGRAPHIC_DATA] Clients - Questions Download Opens in a new win…" at bounding box center [320, 366] width 641 height 101
click at [230, 244] on div at bounding box center [321, 174] width 452 height 233
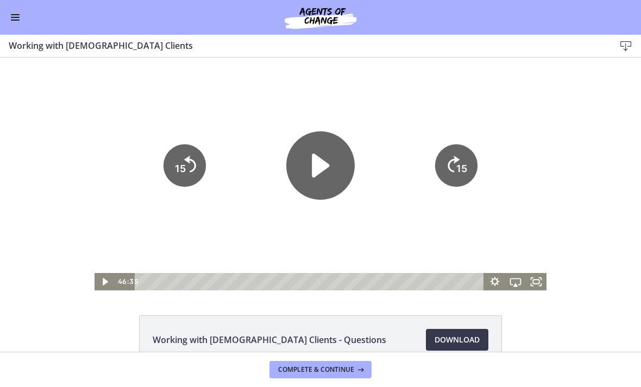
click at [310, 185] on icon "Play Video" at bounding box center [320, 165] width 68 height 68
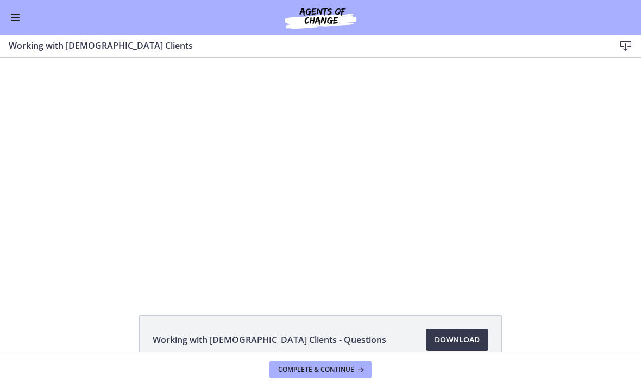
click at [241, 187] on div at bounding box center [321, 174] width 452 height 233
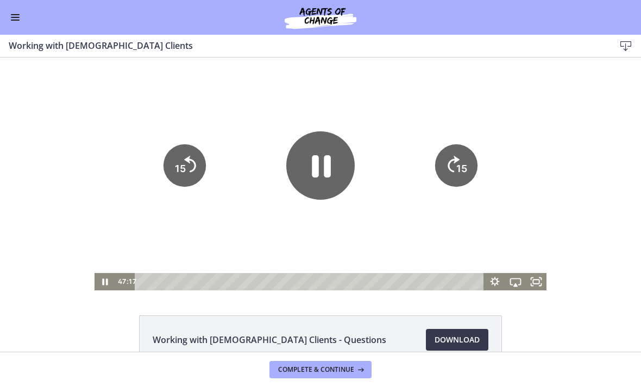
click at [310, 168] on icon "Pause" at bounding box center [320, 165] width 68 height 68
click at [317, 184] on icon "Play Video" at bounding box center [320, 165] width 61 height 61
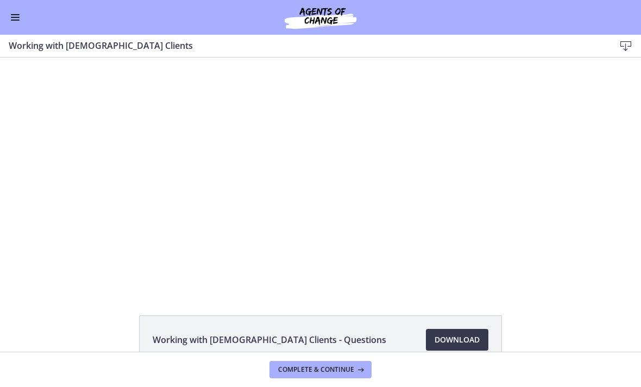
click at [227, 142] on div at bounding box center [321, 174] width 452 height 233
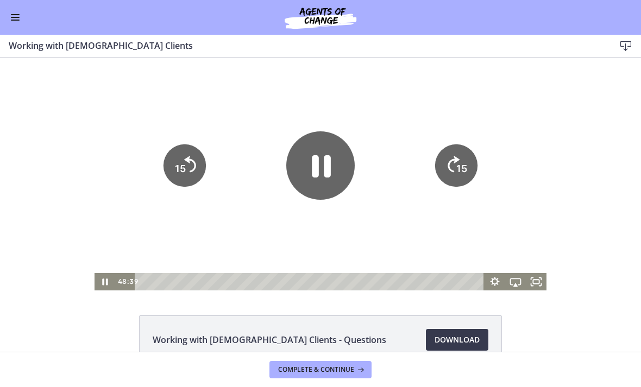
click at [294, 174] on icon "Pause" at bounding box center [320, 165] width 68 height 68
